Goal: Task Accomplishment & Management: Manage account settings

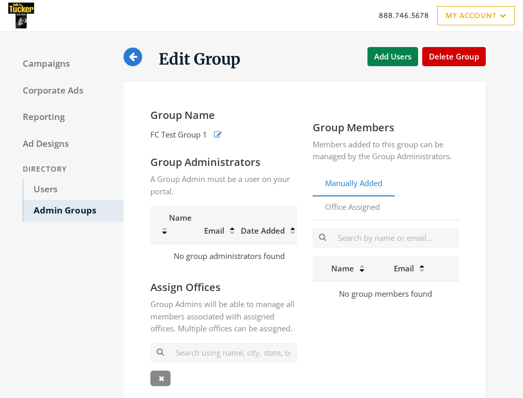
scroll to position [70, 0]
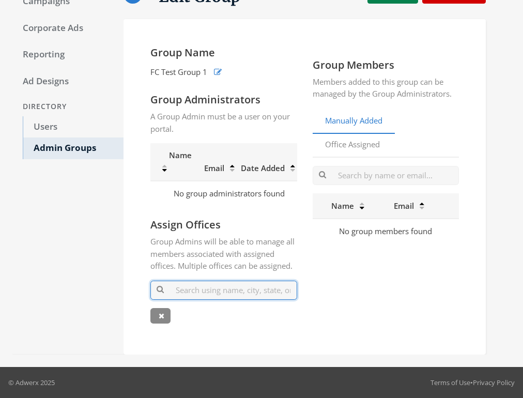
click at [217, 297] on input "text" at bounding box center [224, 290] width 147 height 19
click at [162, 317] on icon at bounding box center [162, 315] width 6 height 7
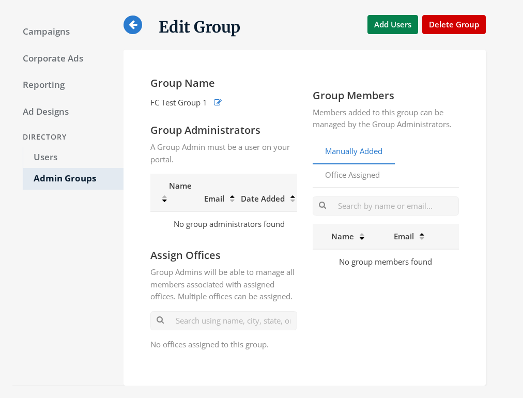
scroll to position [0, 0]
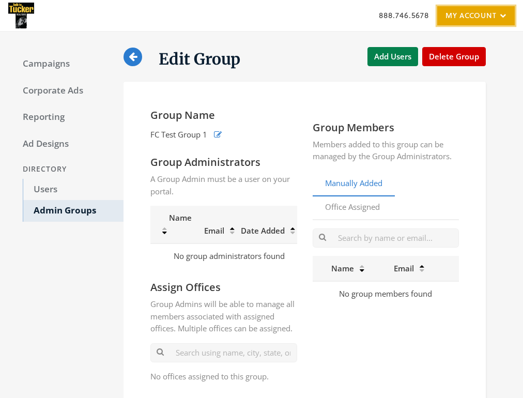
click at [491, 18] on link "My Account" at bounding box center [477, 15] width 78 height 19
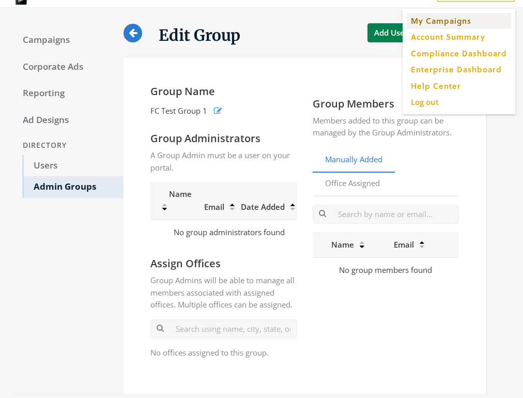
scroll to position [25, 0]
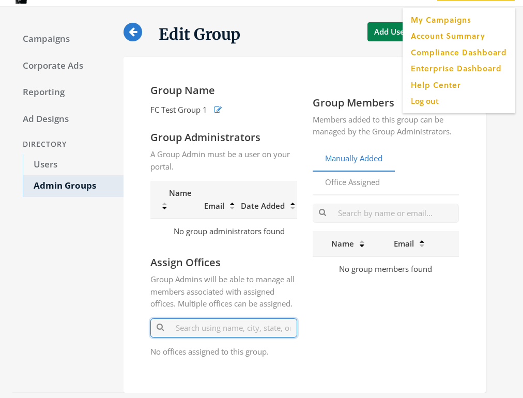
click at [216, 335] on input "text" at bounding box center [224, 328] width 147 height 19
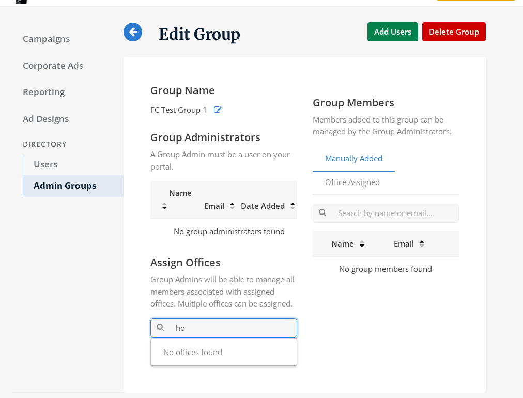
type input "h"
type input "2"
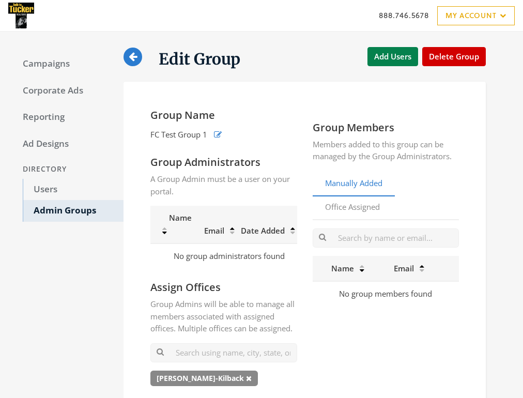
scroll to position [25, 0]
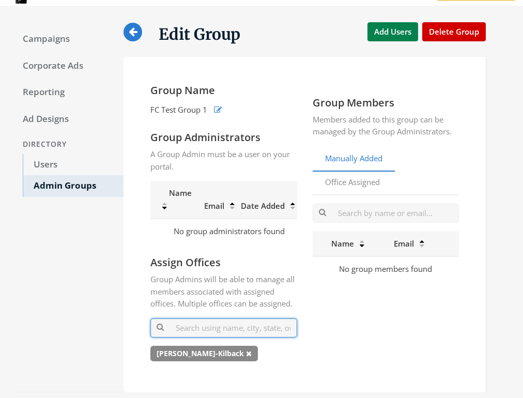
click at [212, 337] on input "text" at bounding box center [224, 328] width 147 height 19
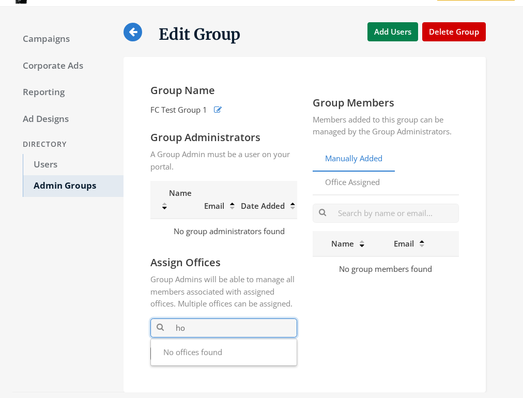
type input "h"
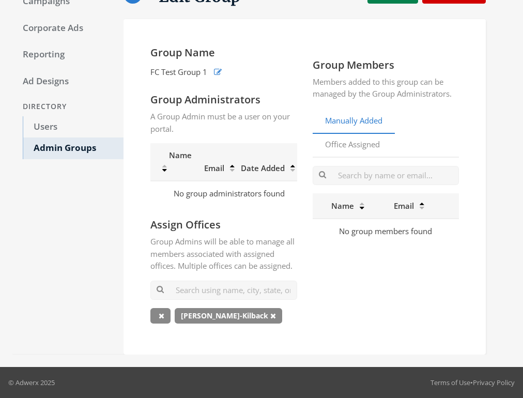
scroll to position [70, 0]
click at [243, 292] on input "text" at bounding box center [224, 290] width 147 height 19
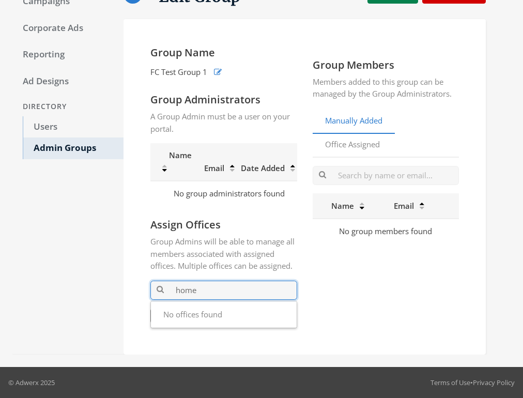
type input "home"
